Goal: Task Accomplishment & Management: Manage account settings

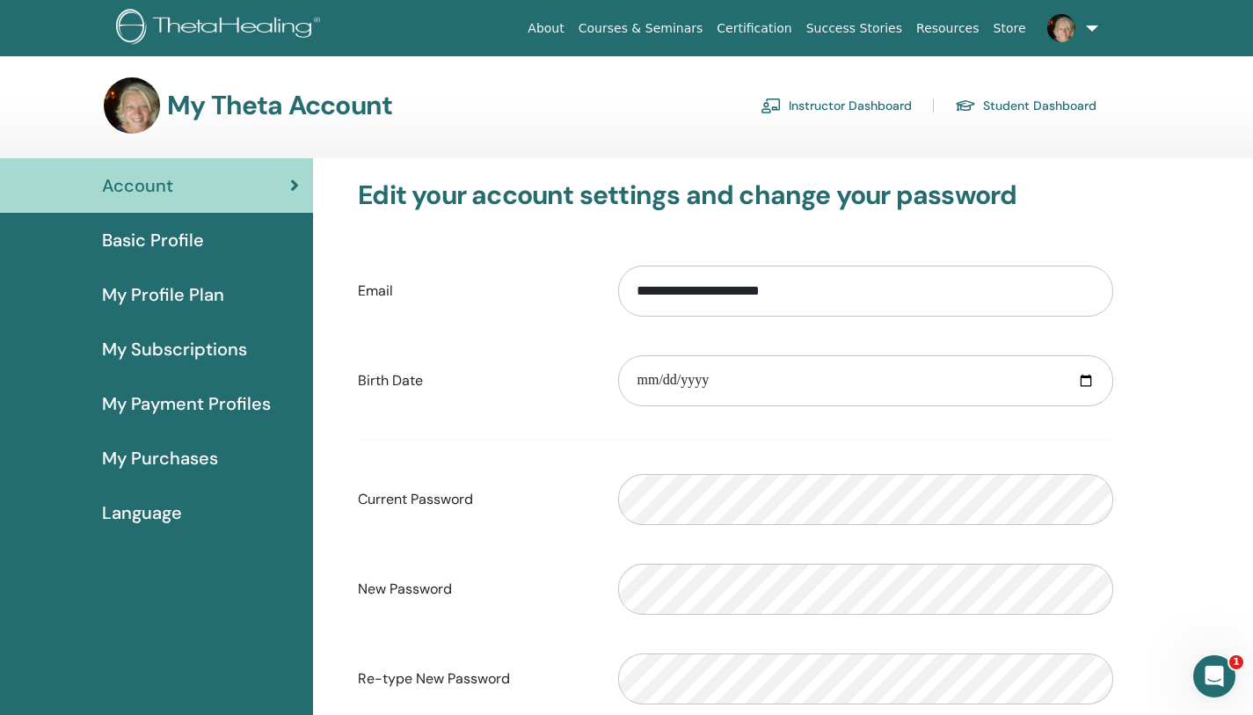
click at [1029, 109] on link "Student Dashboard" at bounding box center [1026, 105] width 142 height 28
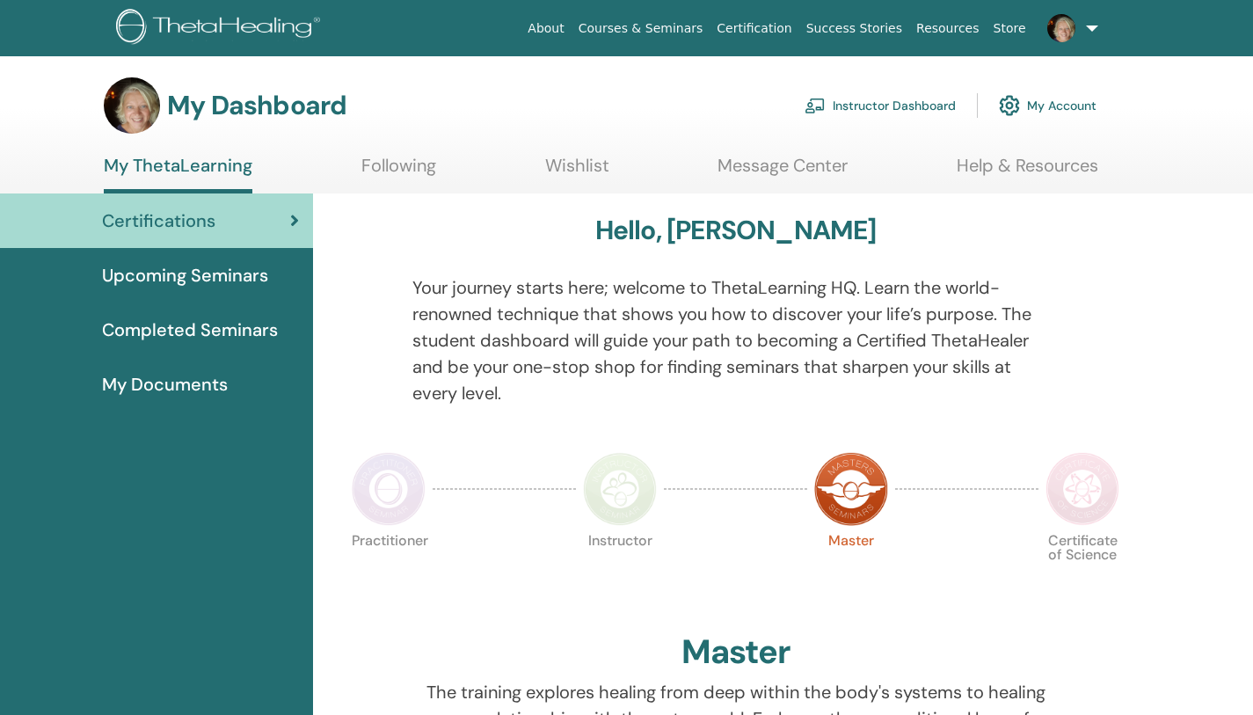
click at [893, 103] on link "Instructor Dashboard" at bounding box center [880, 105] width 151 height 39
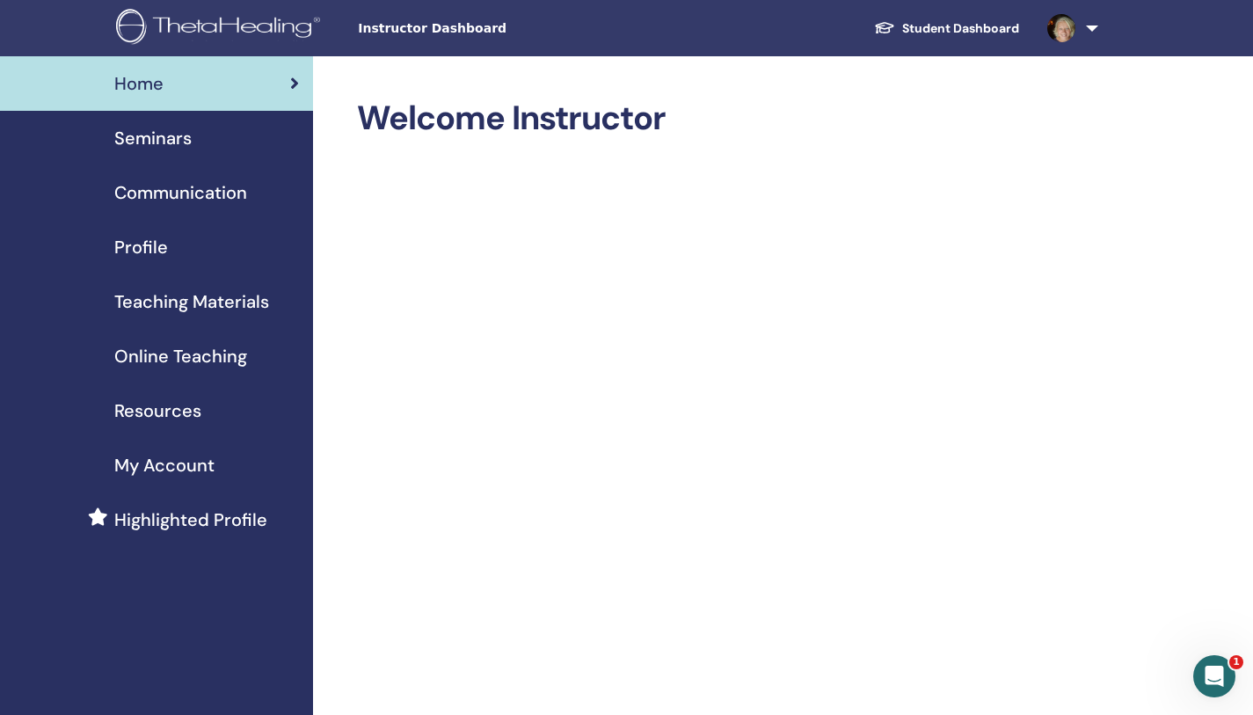
click at [190, 137] on span "Seminars" at bounding box center [152, 138] width 77 height 26
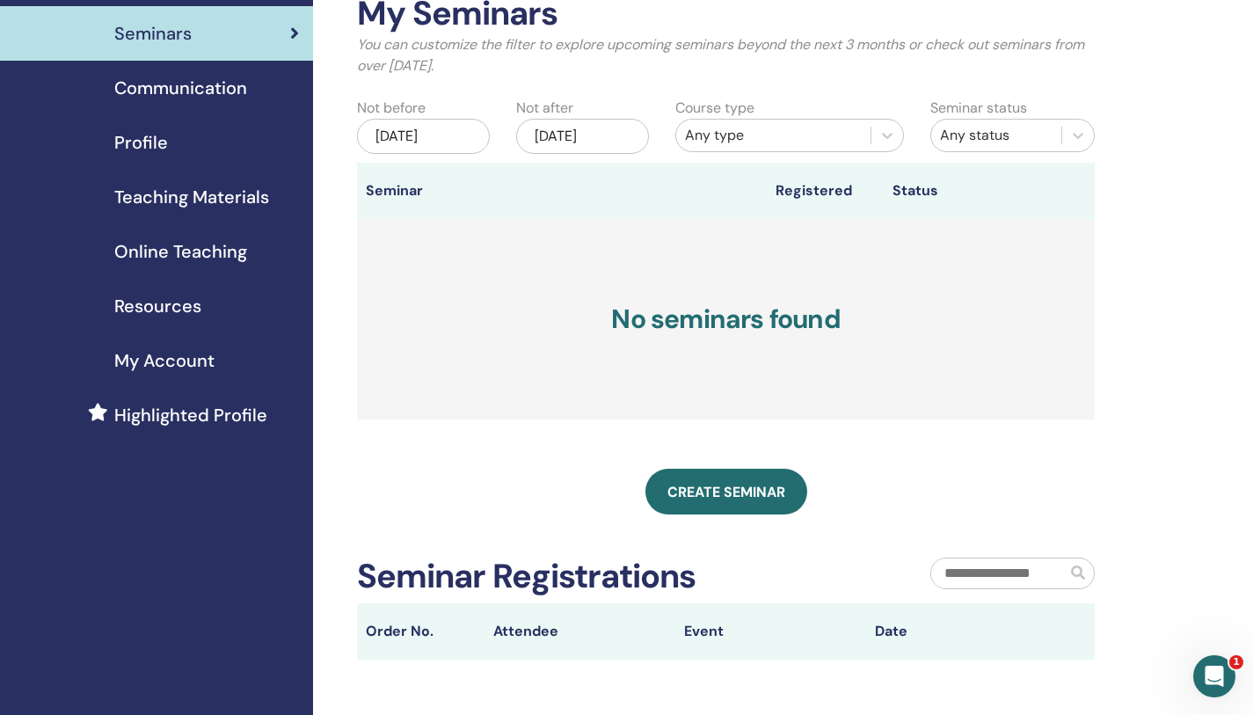
scroll to position [7, 0]
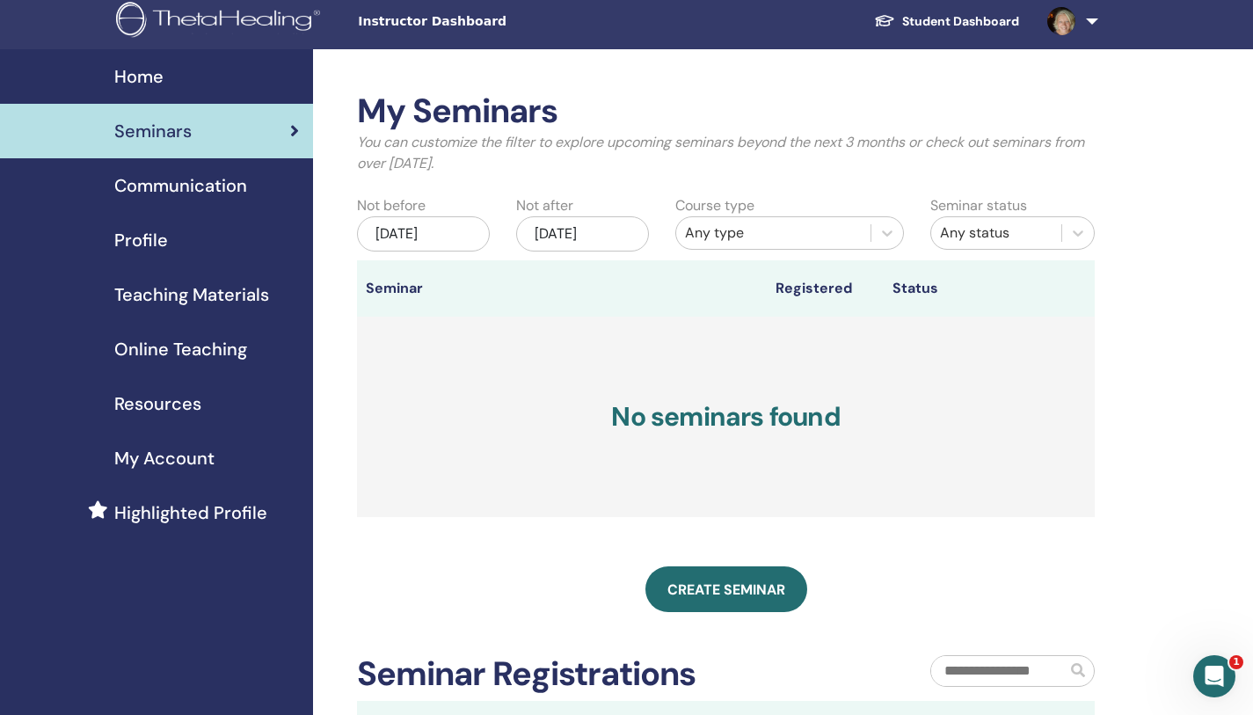
click at [135, 249] on span "Profile" at bounding box center [141, 240] width 54 height 26
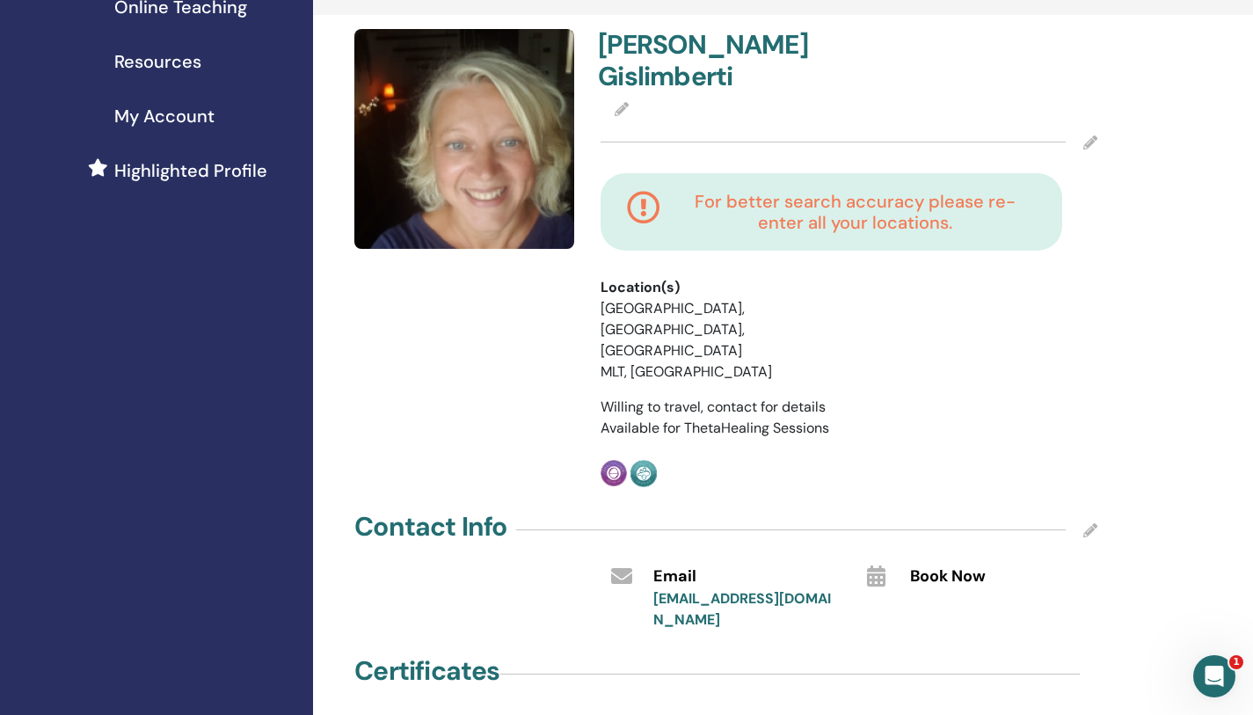
scroll to position [346, 0]
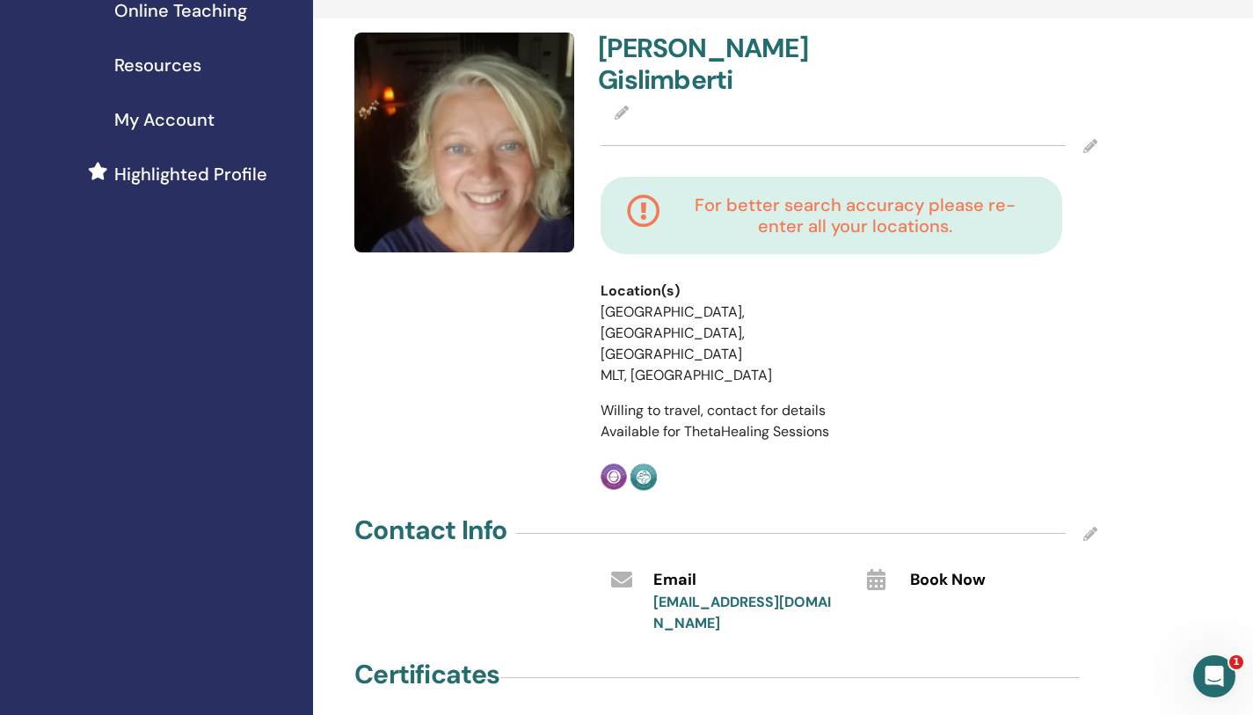
click at [1090, 139] on icon at bounding box center [1091, 146] width 14 height 14
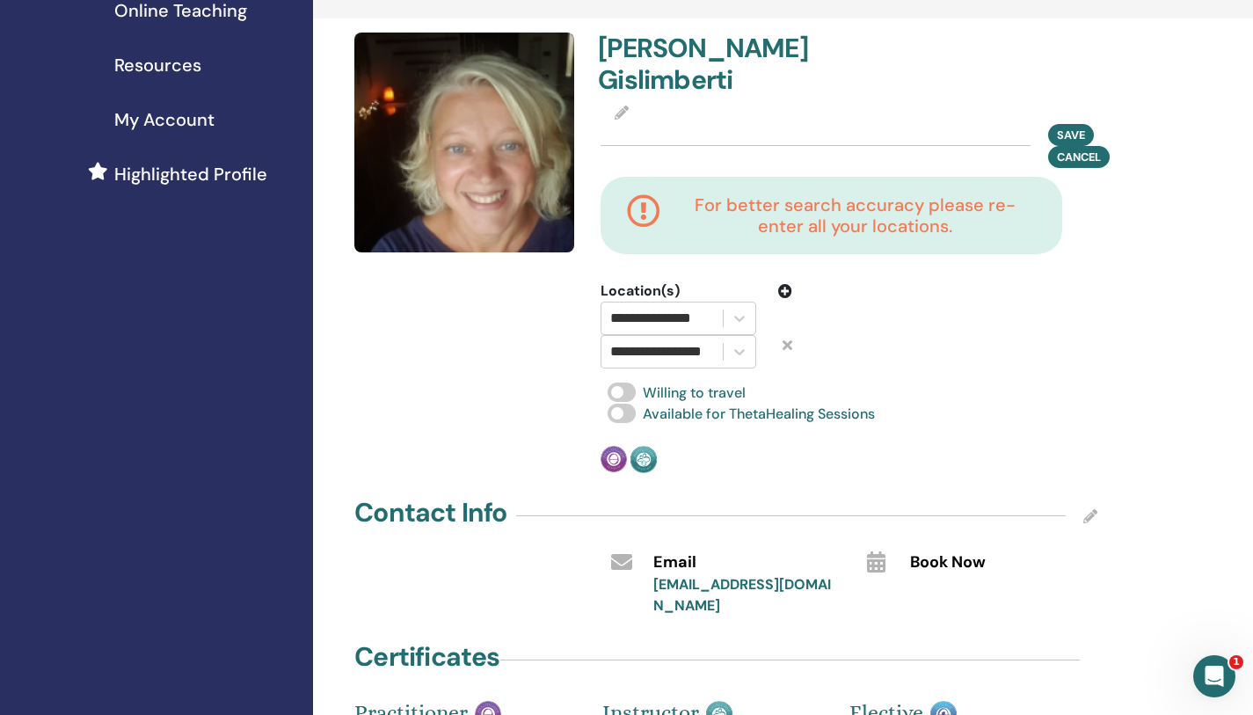
click at [622, 106] on icon at bounding box center [622, 113] width 14 height 14
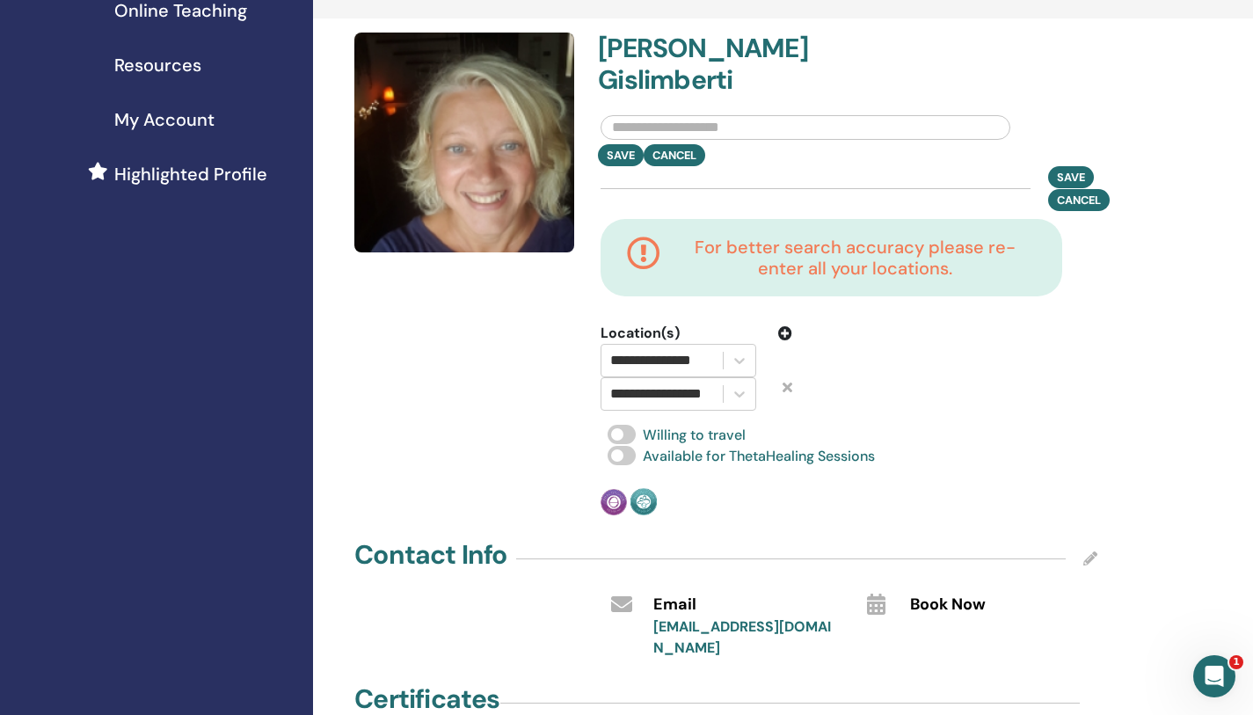
click at [785, 380] on icon at bounding box center [788, 387] width 10 height 14
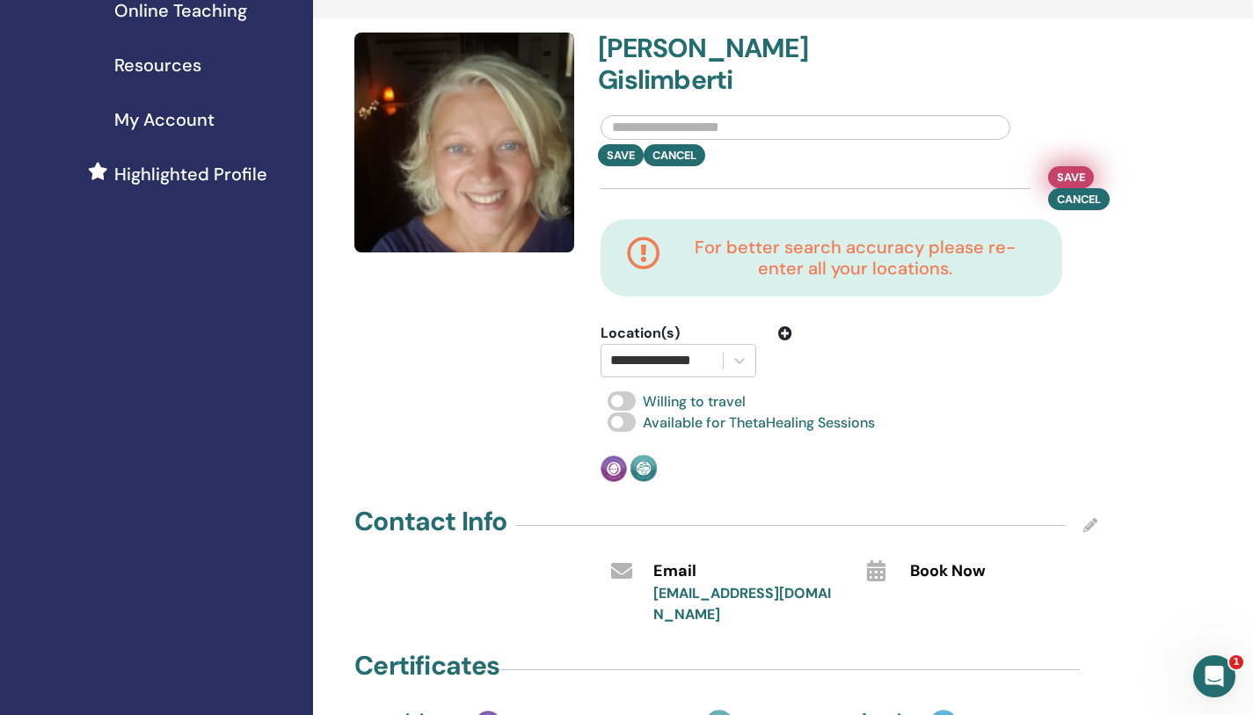
click at [1082, 168] on span "Save" at bounding box center [1071, 177] width 28 height 18
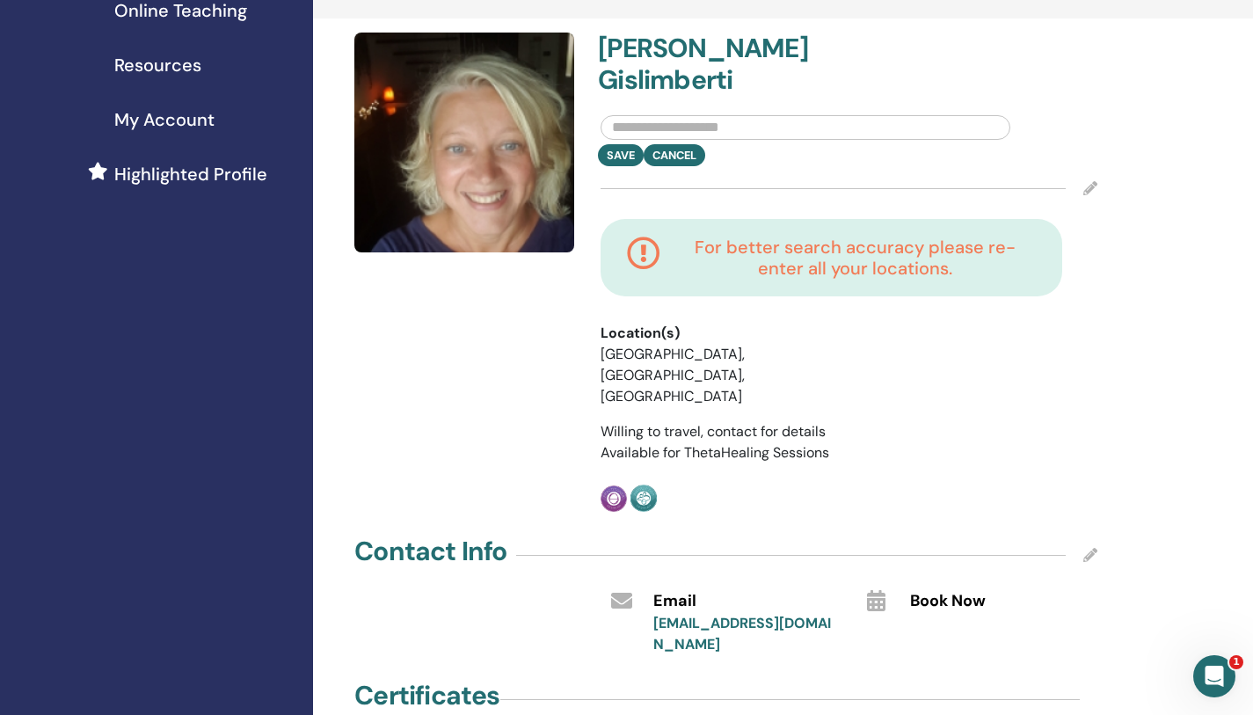
click at [866, 244] on h4 "For better search accuracy please re-enter all your locations." at bounding box center [856, 258] width 362 height 42
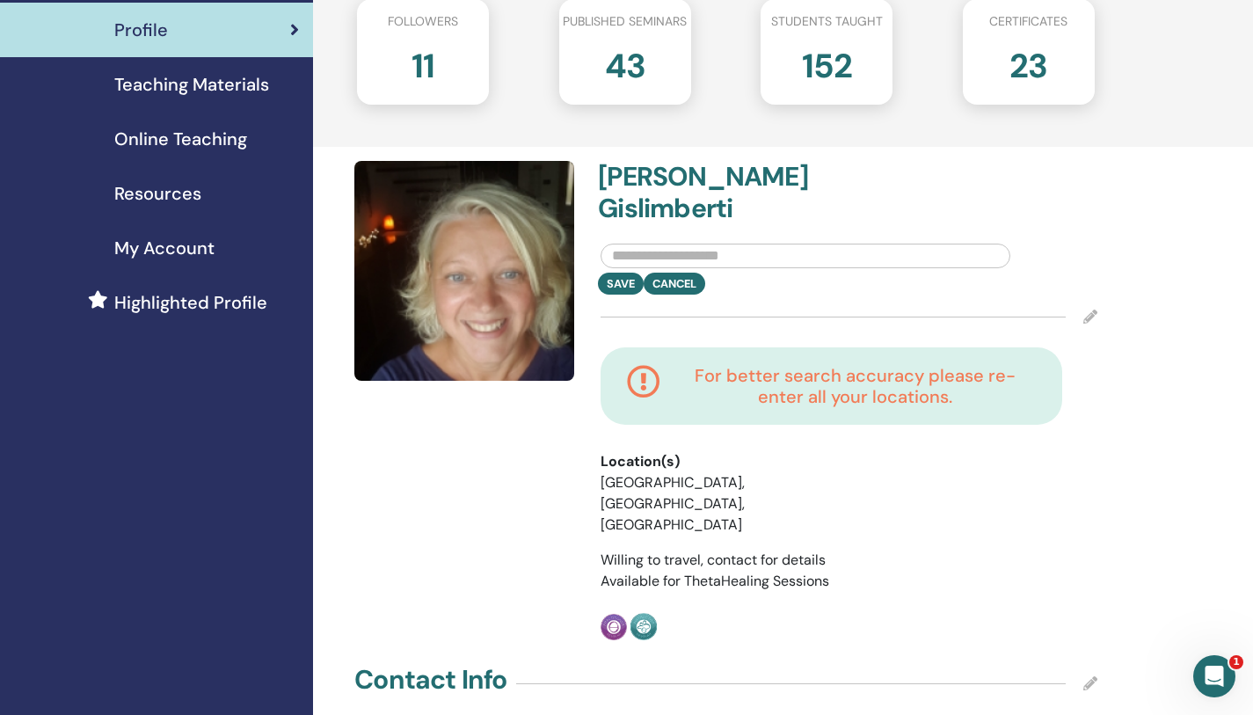
scroll to position [0, 0]
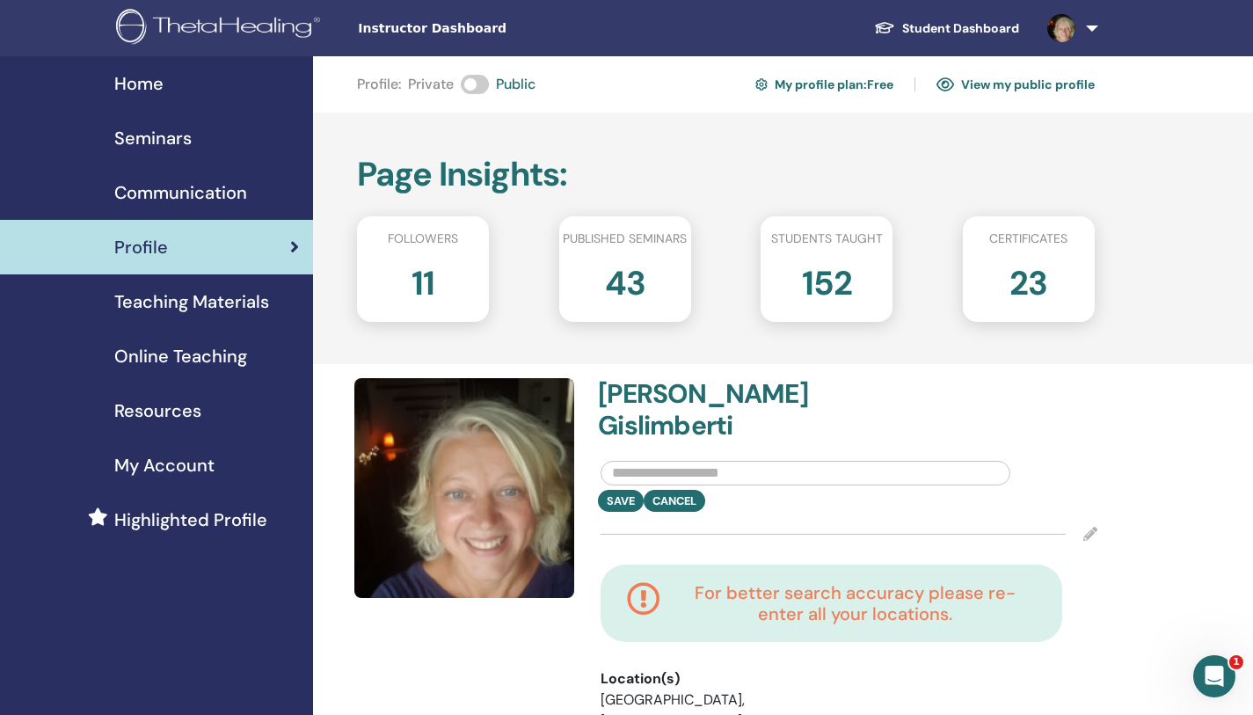
click at [471, 552] on img at bounding box center [464, 488] width 220 height 220
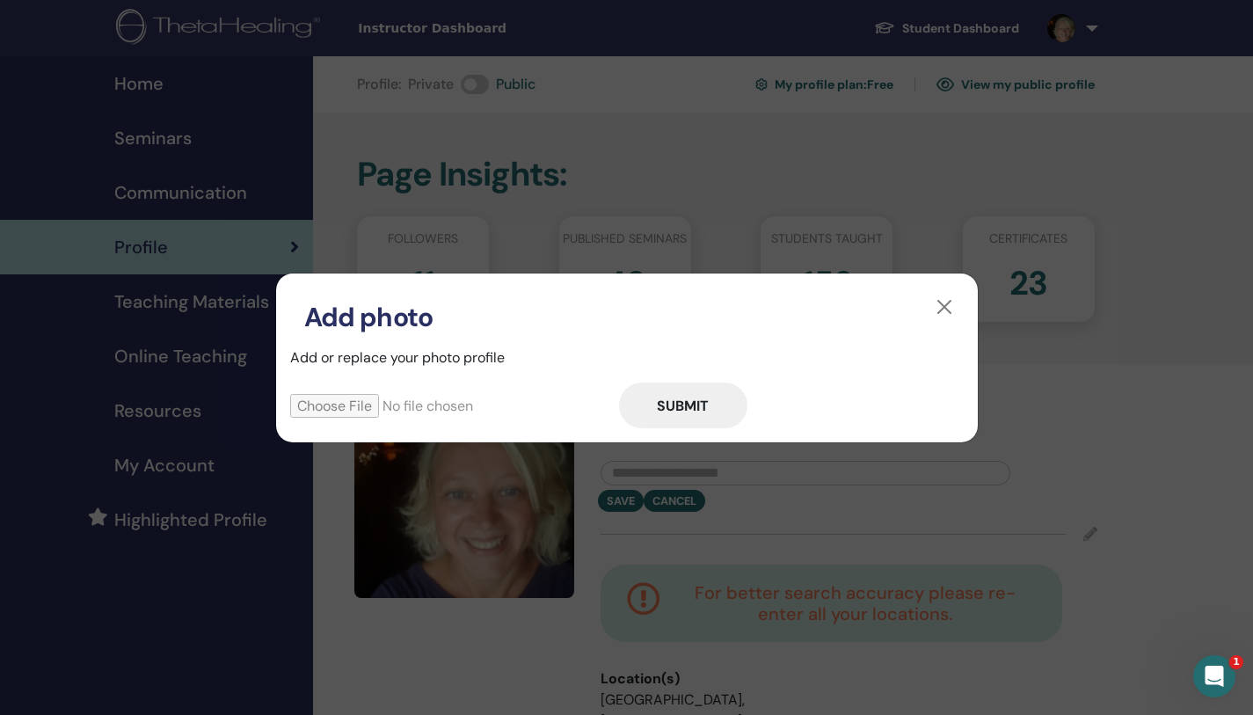
click at [340, 403] on input "file" at bounding box center [454, 406] width 329 height 24
type input "**********"
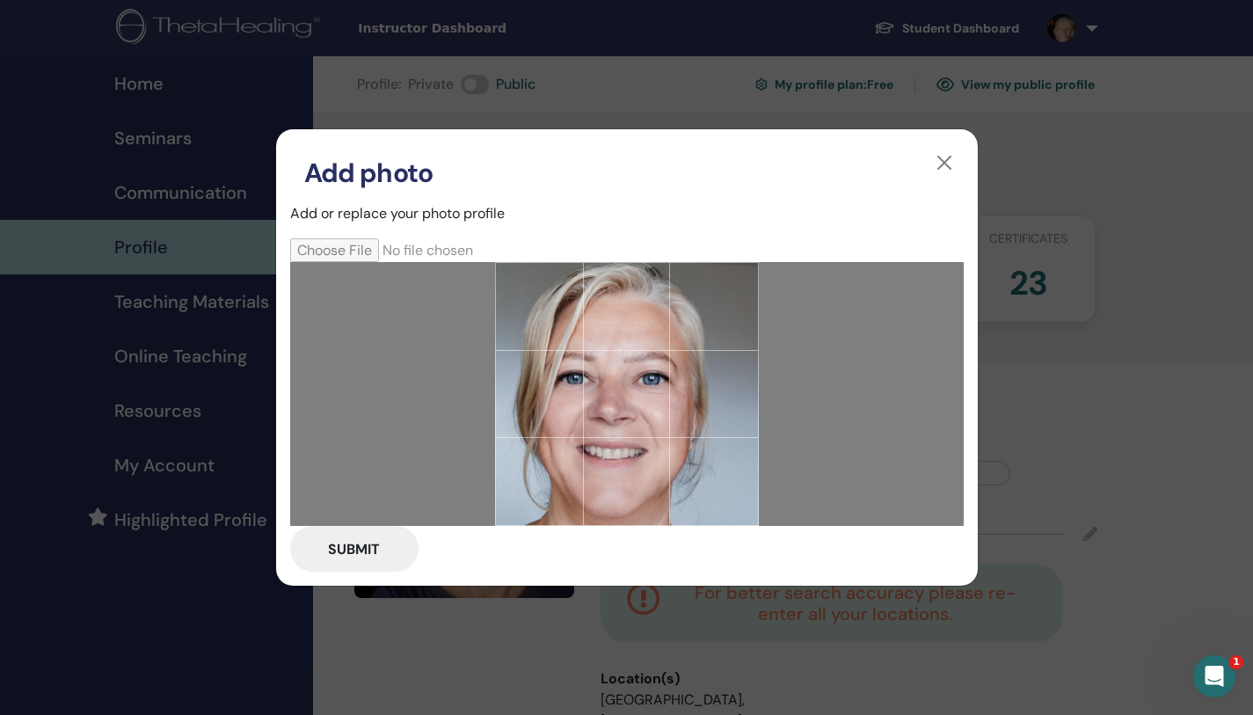
click at [358, 556] on button "Submit" at bounding box center [354, 549] width 128 height 46
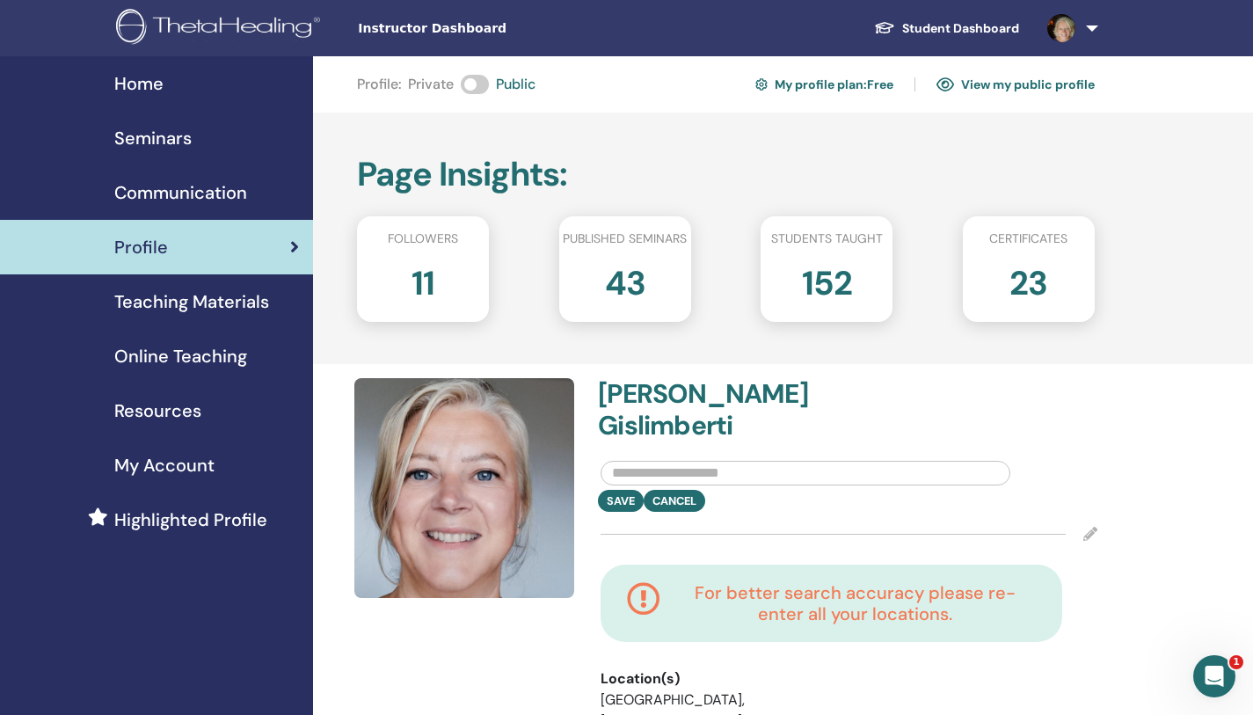
click at [455, 649] on div at bounding box center [467, 618] width 246 height 480
click at [193, 191] on span "Communication" at bounding box center [180, 192] width 133 height 26
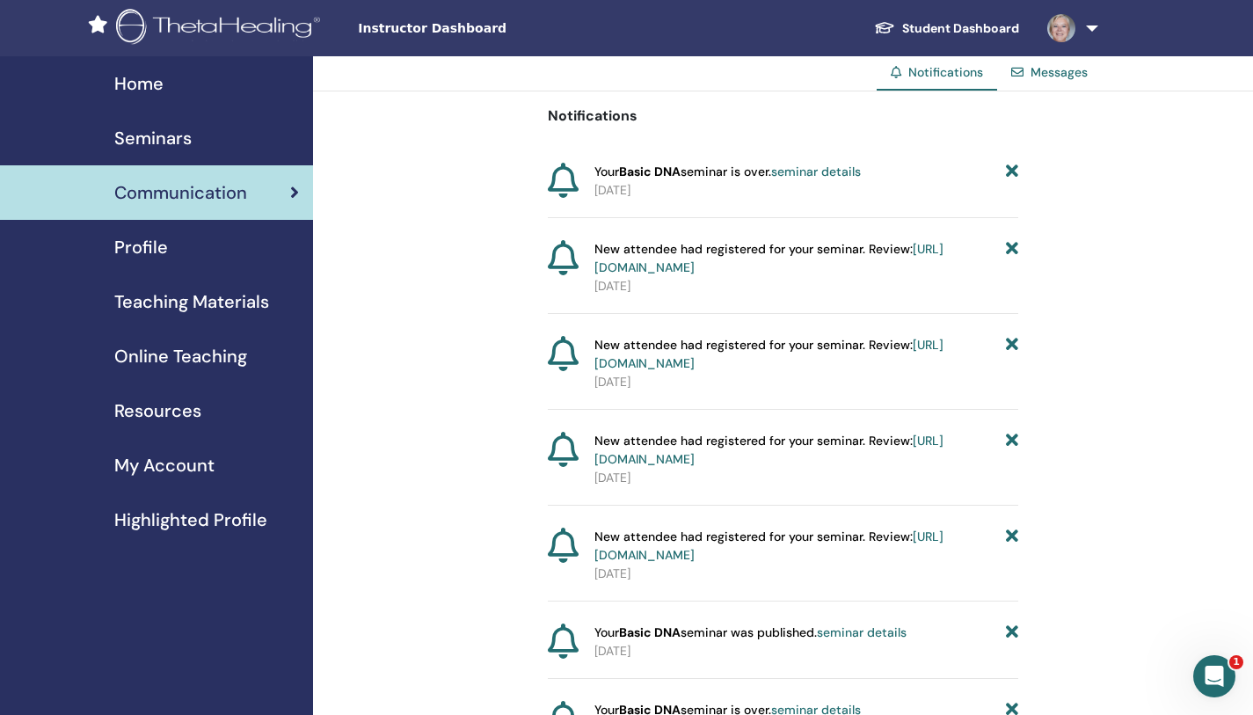
click at [200, 138] on div "Seminars" at bounding box center [156, 138] width 285 height 26
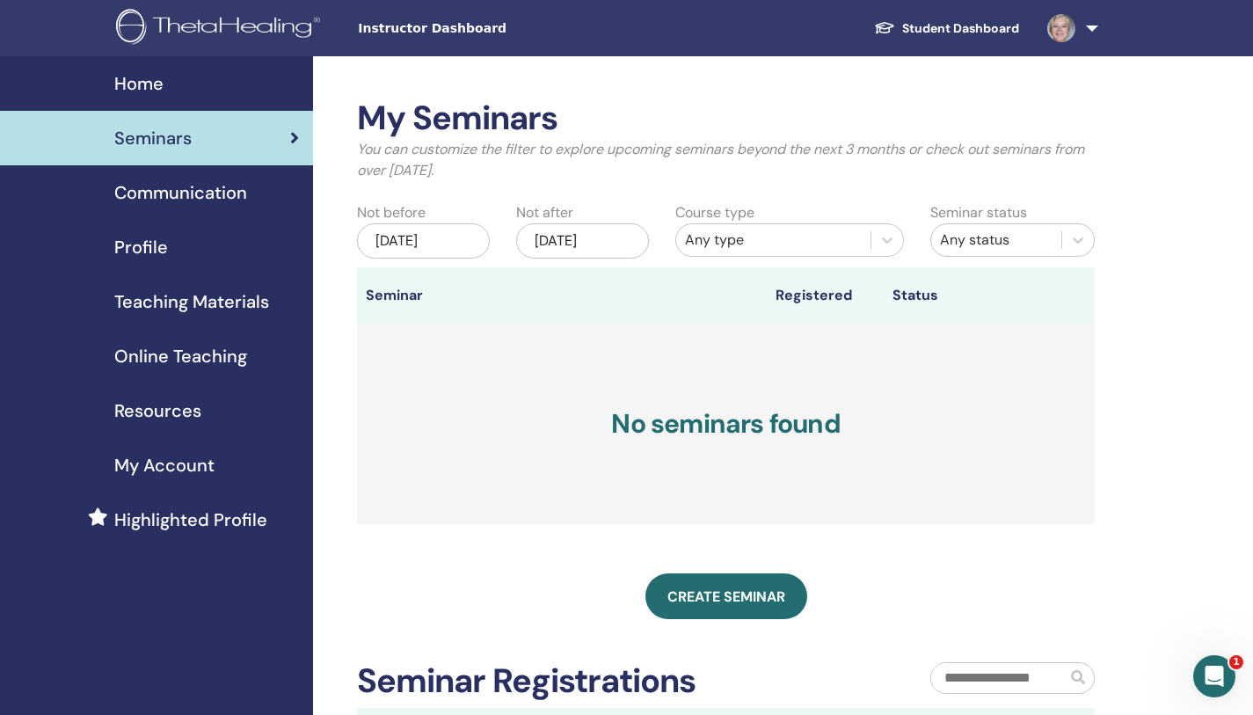
click at [23, 291] on div "Teaching Materials" at bounding box center [156, 302] width 285 height 26
